Goal: Information Seeking & Learning: Find contact information

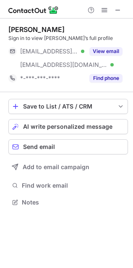
scroll to position [196, 133]
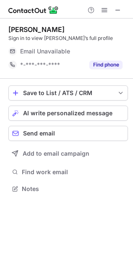
scroll to position [183, 133]
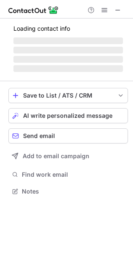
scroll to position [196, 133]
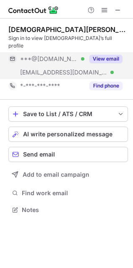
drag, startPoint x: 106, startPoint y: 60, endPoint x: 113, endPoint y: 53, distance: 9.5
click at [113, 55] on button "View email" at bounding box center [106, 59] width 33 height 8
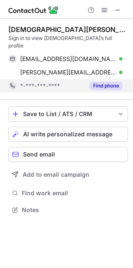
click at [108, 82] on button "Find phone" at bounding box center [106, 86] width 33 height 8
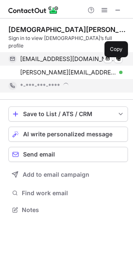
scroll to position [202, 133]
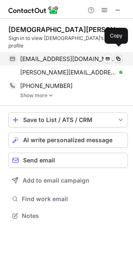
click at [119, 55] on span at bounding box center [118, 58] width 7 height 7
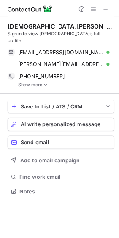
scroll to position [202, 133]
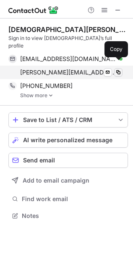
click at [120, 69] on span at bounding box center [118, 72] width 7 height 7
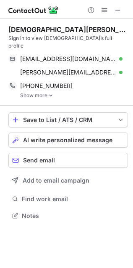
scroll to position [202, 133]
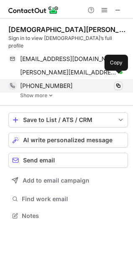
click at [119, 82] on span at bounding box center [118, 85] width 7 height 7
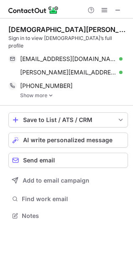
scroll to position [202, 133]
